Goal: Use online tool/utility: Use online tool/utility

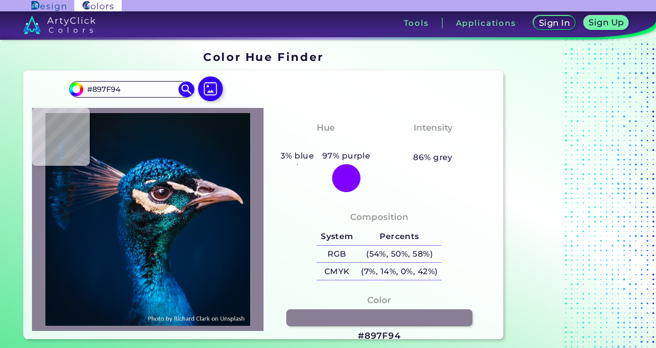
type input "#777386"
type input "#ae9caa"
type input "#AE9CAA"
type input "#bbadb7"
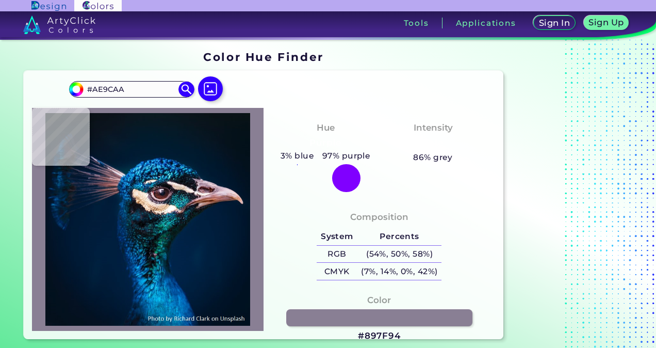
type input "#BBADB7"
type input "#e3dcdf"
type input "#E3DCDF"
type input "#f5ebe5"
type input "#F5EBE5"
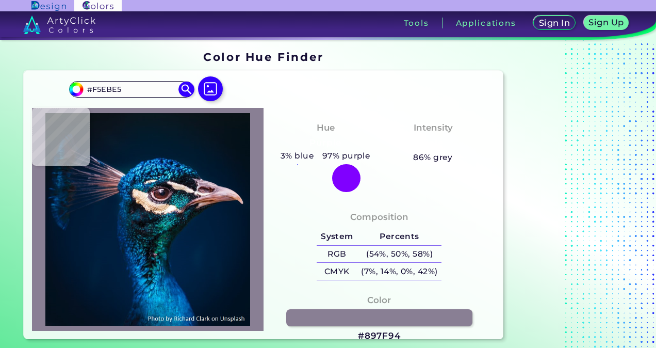
type input "#efd5cb"
type input "#EFD5CB"
type input "#ad9080"
type input "#AD9080"
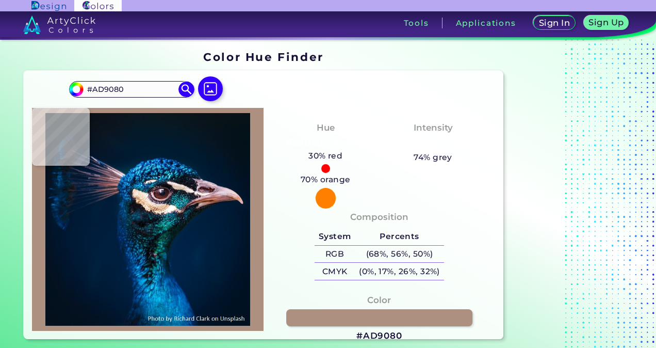
type input "#f0d9c6"
type input "#F0D9C6"
type input "#f8dfc7"
type input "#F8DFC7"
type input "#e7c8af"
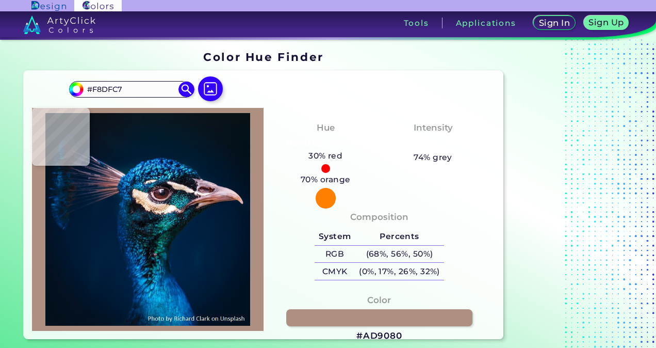
type input "#E7C8AF"
type input "#e3c1a6"
type input "#E3C1A6"
type input "#dab69b"
type input "#DAB69B"
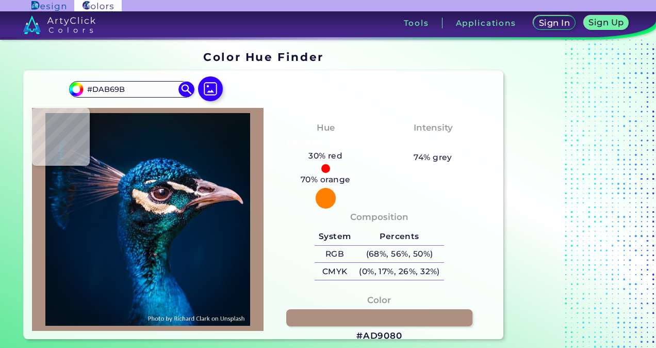
type input "#d3ad93"
type input "#D3AD93"
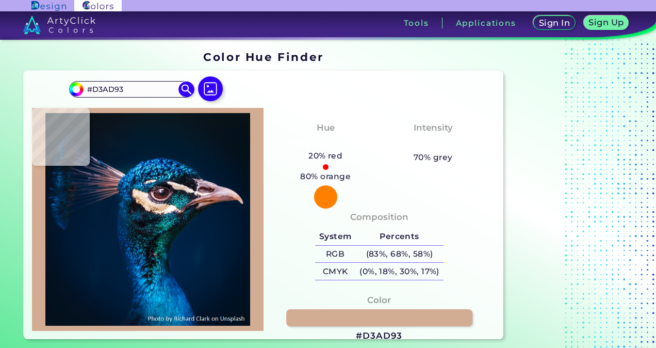
type input "#d1a98f"
type input "#D1A98F"
type input "#d7ae90"
type input "#D7AE90"
type input "#d8b08f"
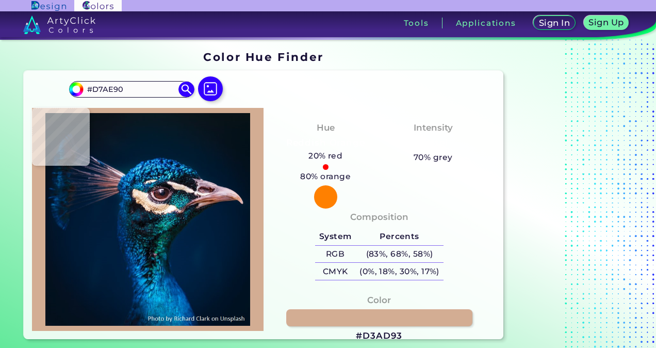
type input "#D8B08F"
type input "#e8c4a5"
type input "#E8C4A5"
type input "#e8c3a2"
type input "#E8C3A2"
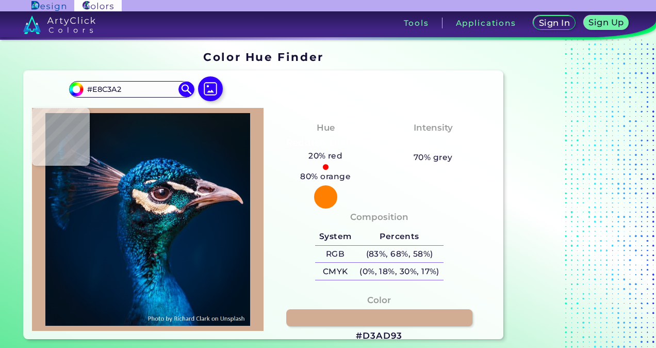
type input "#eec7a8"
type input "#EEC7A8"
type input "#f3cfaf"
type input "#F3CFAF"
type input "#f6d6c5"
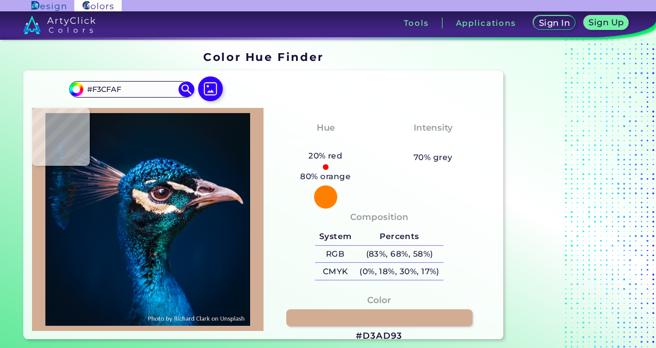
type input "#F6D6C5"
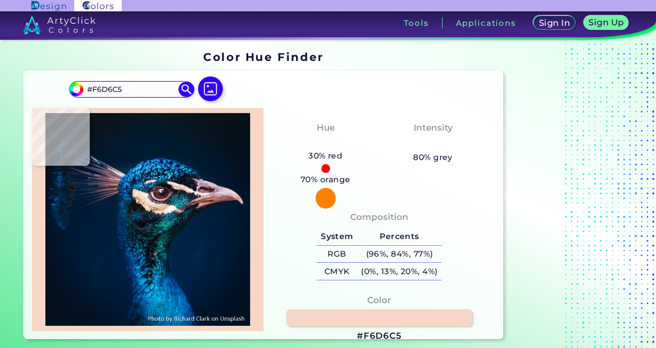
type input "#9a888d"
type input "#9A888D"
type input "#131627"
type input "#c5a3ad"
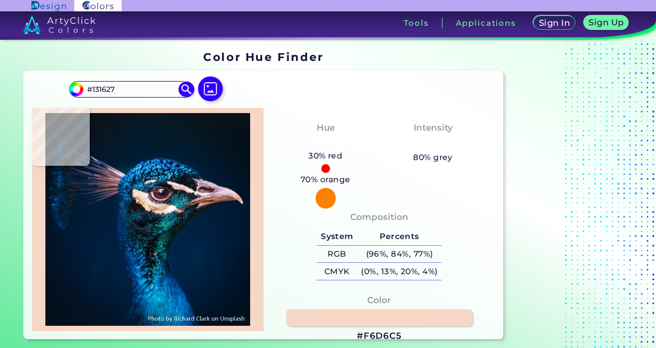
type input "#C5A3AD"
type input "#5e2b28"
type input "#5E2B28"
type input "#3b1d1d"
type input "#3B1D1D"
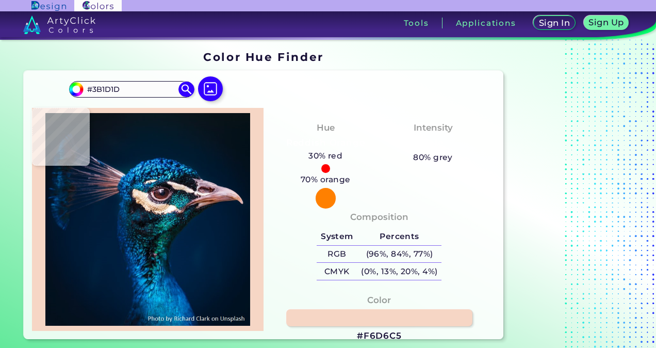
type input "#381b1f"
type input "#381B1F"
type input "#28181b"
type input "#28181B"
type input "#1d1314"
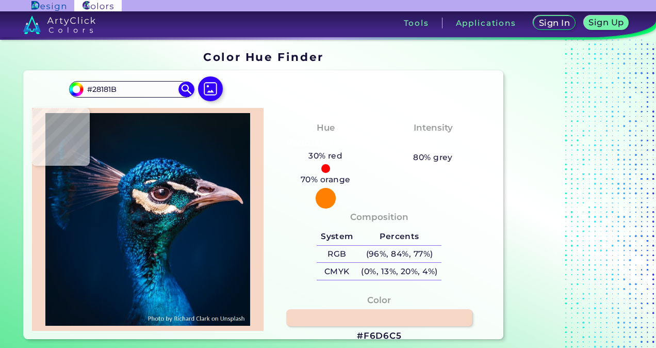
type input "#1D1314"
type input "#26151b"
type input "#26151B"
type input "#150f15"
type input "#150F15"
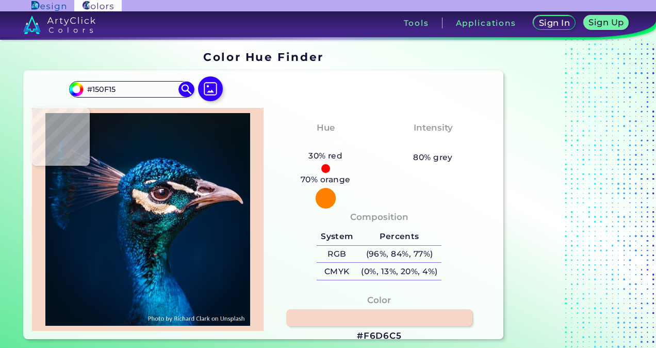
type input "#02070a"
type input "#02070A"
type input "#1d1923"
type input "#1D1923"
type input "#2b2235"
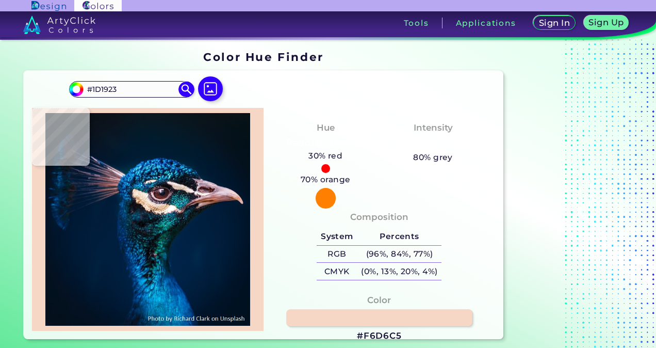
type input "#2B2235"
type input "#173e61"
type input "#173E61"
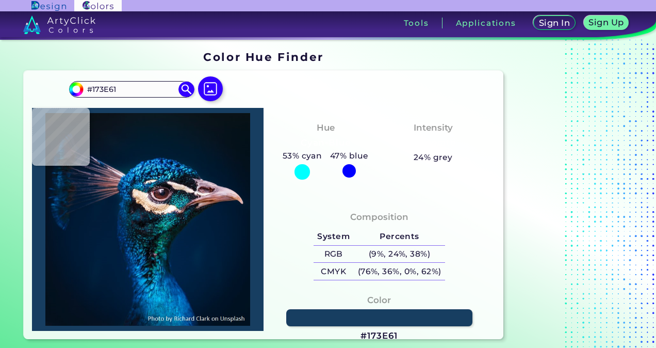
type input "#02466f"
type input "#02466F"
type input "#0b5d90"
type input "#0B5D90"
type input "#0a70a6"
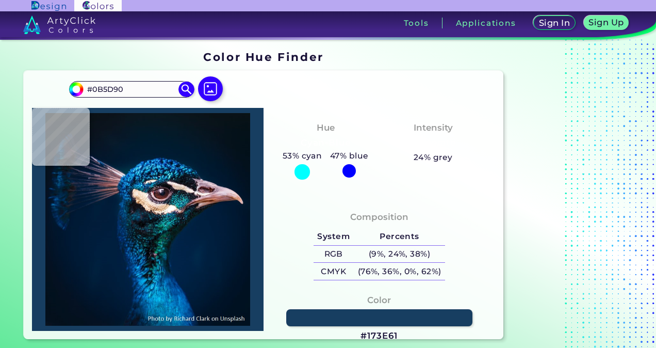
type input "#0A70A6"
type input "#006a9a"
type input "#006A9A"
type input "#016a8d"
type input "#016A8D"
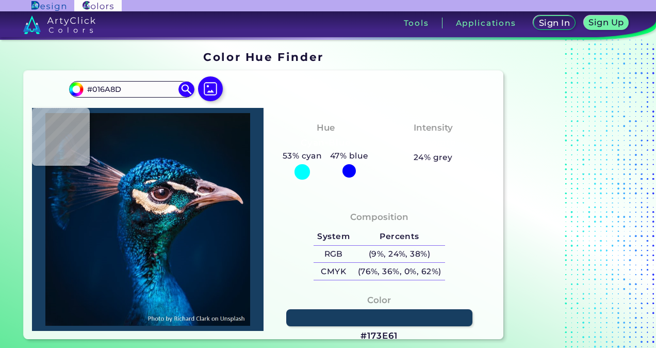
type input "#0f6591"
type input "#0F6591"
type input "#05598b"
type input "#05598B"
type input "#337fae"
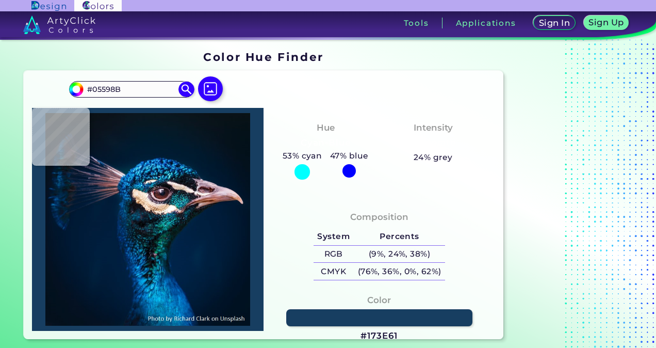
type input "#337FAE"
type input "#091528"
type input "#313a49"
type input "#313A49"
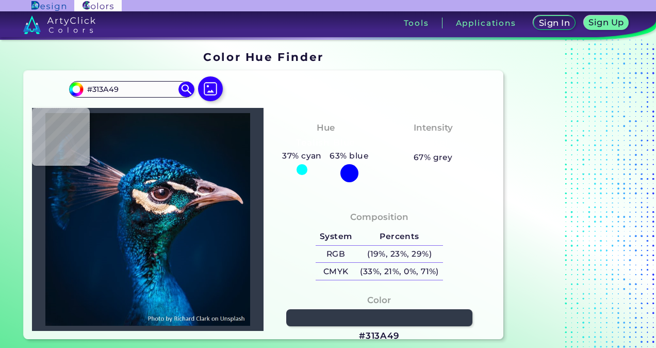
type input "#04151e"
type input "#04151E"
type input "#06182e"
type input "#06182E"
type input "#0a3556"
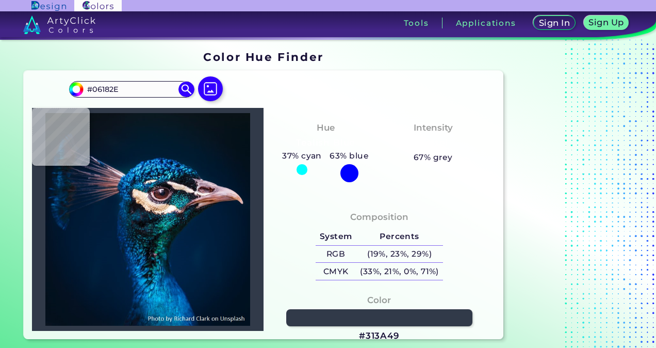
type input "#0A3556"
type input "#055186"
type input "#015083"
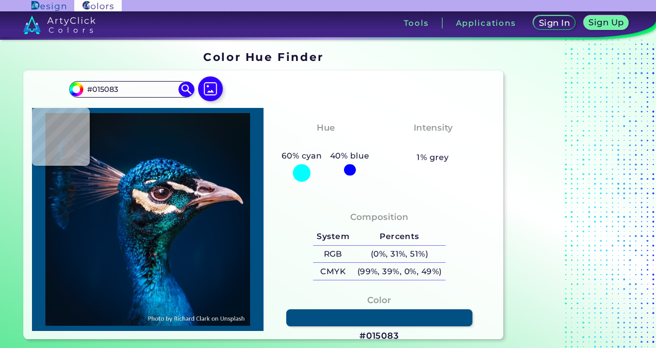
type input "#014874"
type input "#001431"
type input "#081b42"
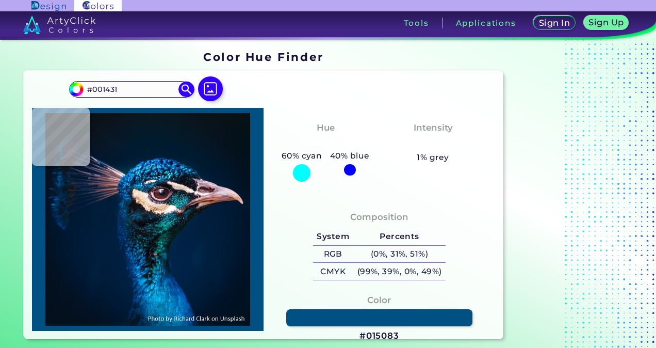
type input "#081B42"
type input "#004477"
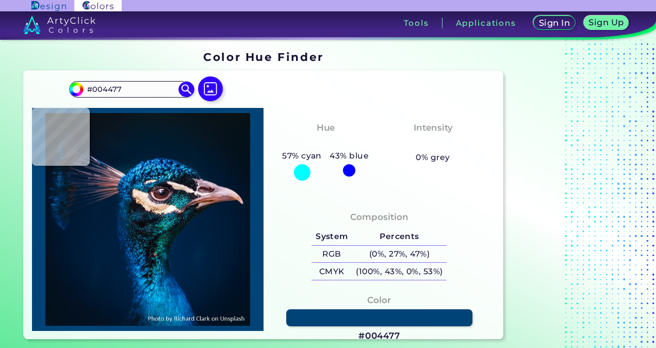
type input "#00274c"
type input "#00274C"
type input "#003358"
type input "#2a99b9"
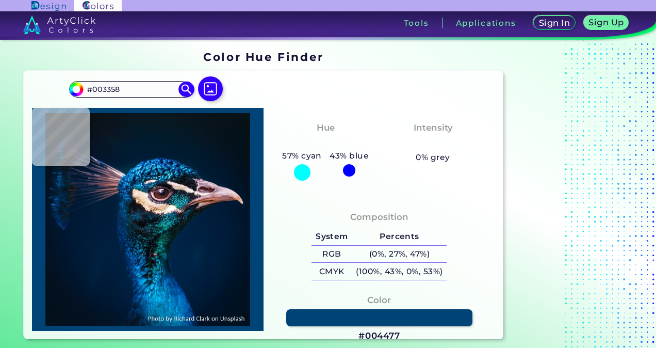
type input "#2A99B9"
type input "#1a769e"
type input "#1A769E"
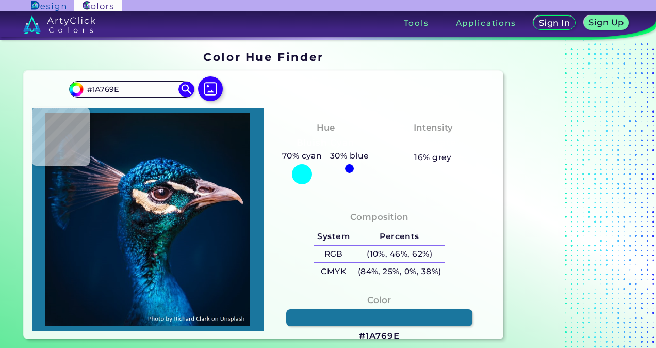
type input "#013262"
type input "#3c5885"
type input "#3C5885"
type input "#0c355a"
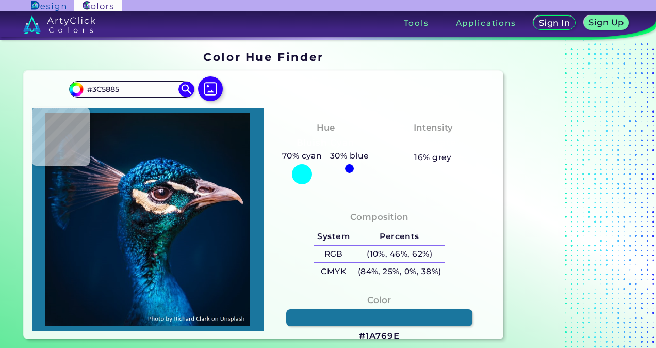
type input "#0C355A"
type input "#123449"
type input "#09293b"
type input "#09293B"
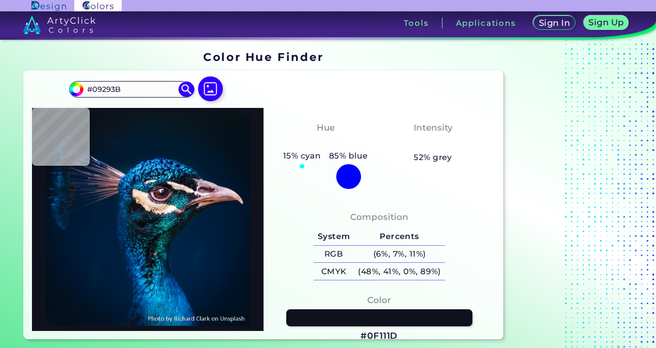
type input "#0f111d"
type input "#0F111D"
type input "#181d27"
type input "#181D27"
type input "#111119"
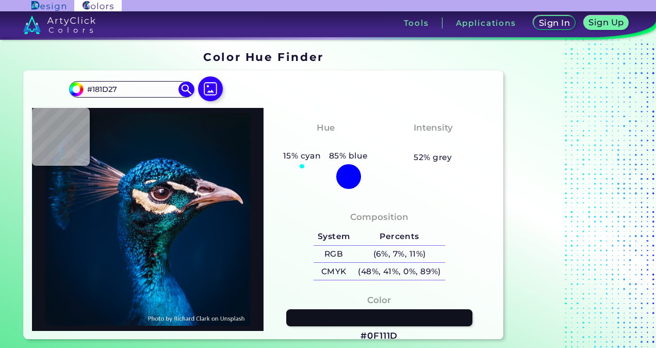
type input "#111119"
type input "#241e27"
type input "#241E27"
type input "#0f1519"
type input "#0F1519"
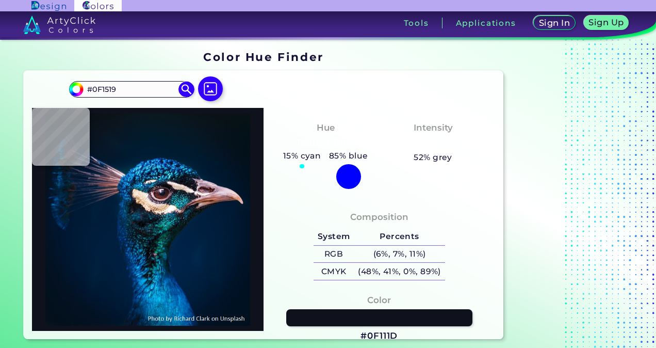
type input "#0c1018"
type input "#0C1018"
type input "#131019"
type input "#644751"
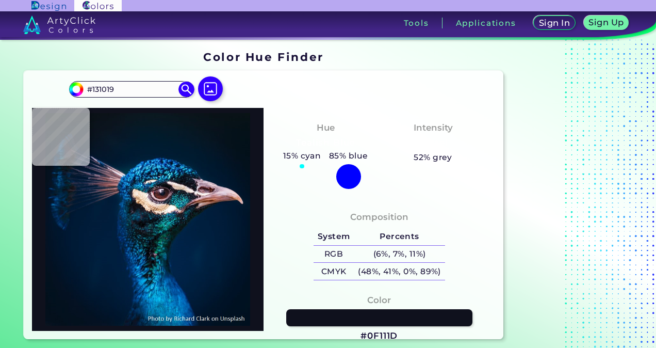
type input "#644751"
type input "#755d63"
type input "#755D63"
type input "#d8c4c3"
type input "#D8C4C3"
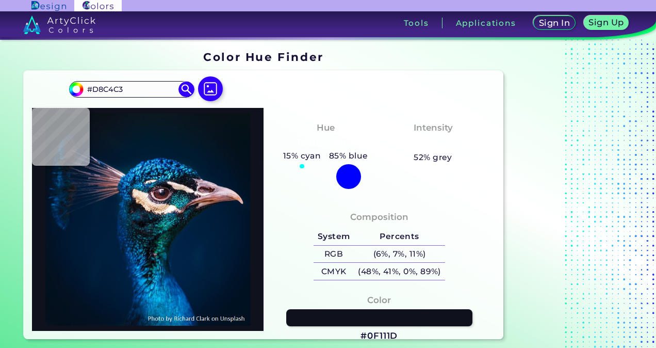
type input "#131a20"
type input "#131A20"
type input "#11141f"
type input "#11141F"
type input "#012135"
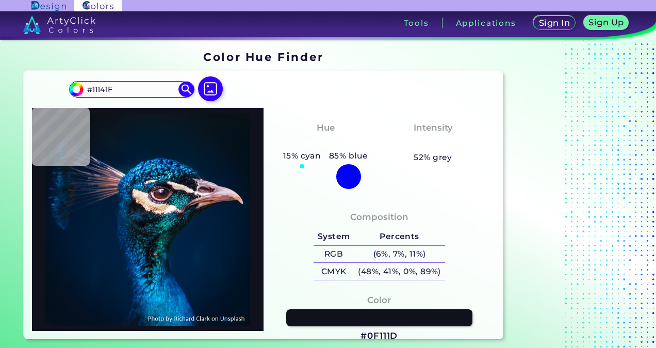
type input "#012135"
type input "#001932"
type input "#001527"
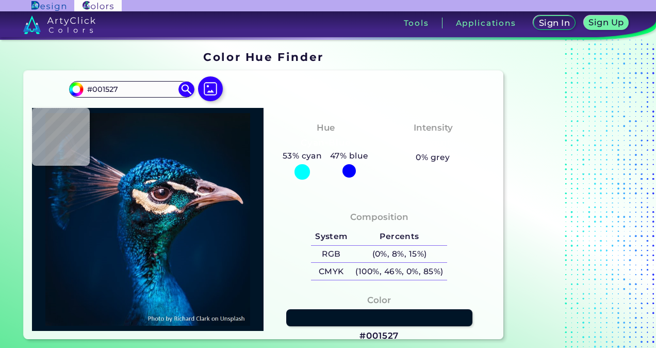
type input "#03111c"
type input "#03111C"
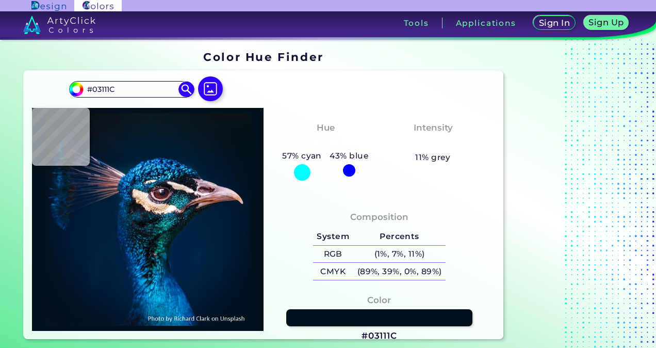
type input "#091217"
type input "#081319"
type input "#08121b"
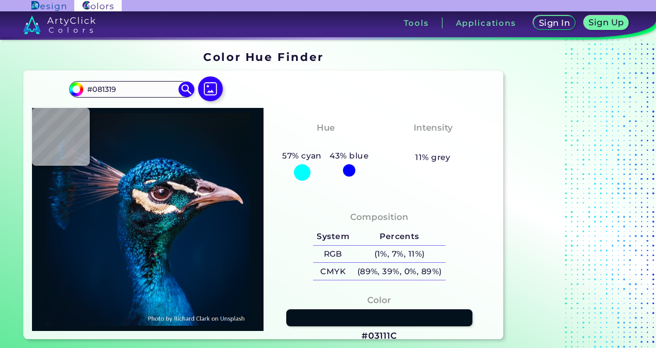
type input "#08121B"
type input "#08121c"
type input "#08121C"
type input "#06121d"
type input "#06121D"
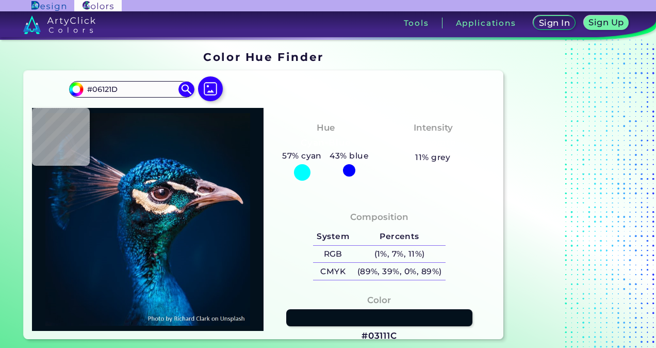
type input "#06121e"
type input "#06121E"
type input "#051524"
type input "#041427"
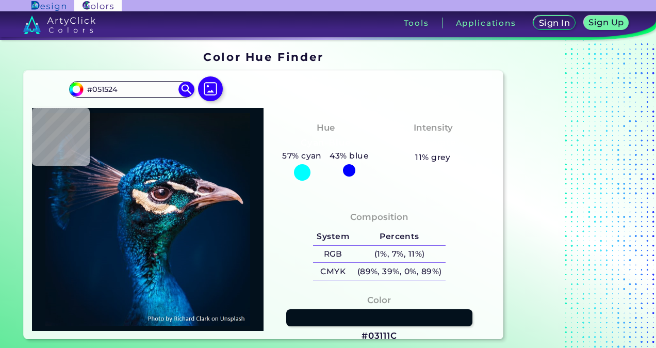
type input "#041427"
type input "#021728"
type input "#01172a"
type input "#01172A"
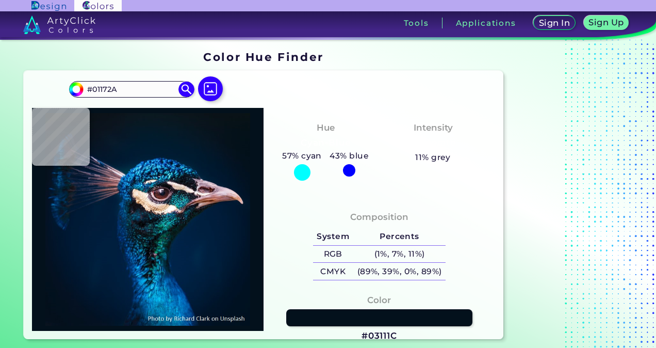
type input "#011a2f"
type input "#011A2F"
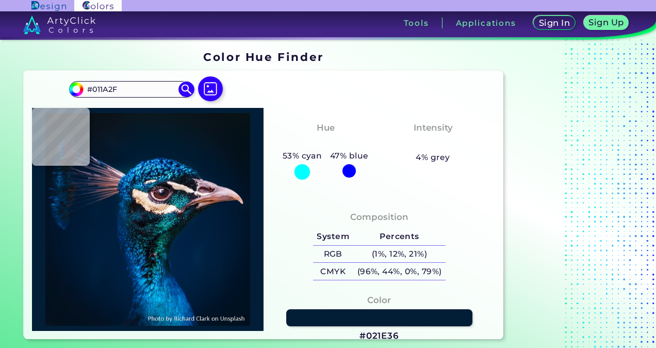
type input "#021e36"
type input "#021E36"
type input "#1a202b"
type input "#1A202B"
type input "#dfc6b0"
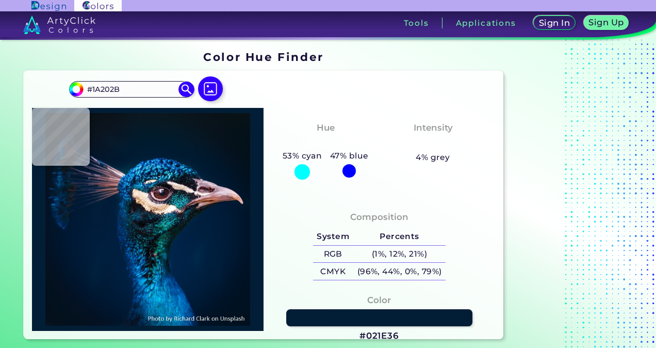
type input "#DFC6B0"
type input "#7d6676"
type input "#7D6676"
type input "#705d6a"
type input "#705D6A"
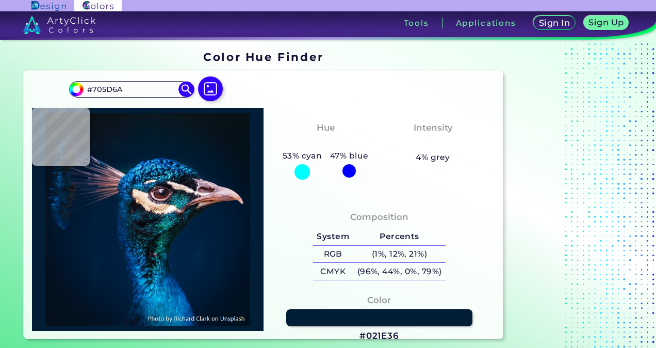
type input "#3e4457"
type input "#3E4457"
type input "#f2ceb0"
type input "#F2CEB0"
type input "#deb38c"
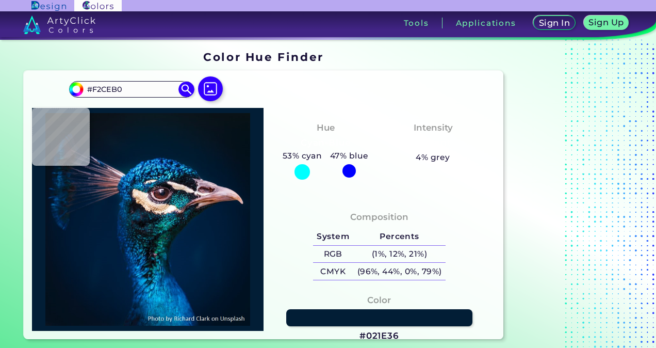
type input "#DEB38C"
type input "#cc9f79"
type input "#CC9F79"
type input "#f3d1b4"
type input "#F3D1B4"
